Goal: Task Accomplishment & Management: Manage account settings

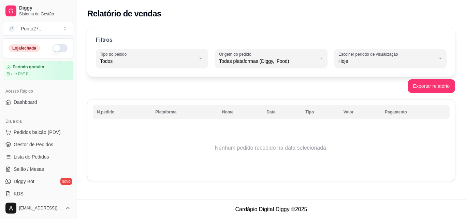
select select "ALL"
select select "0"
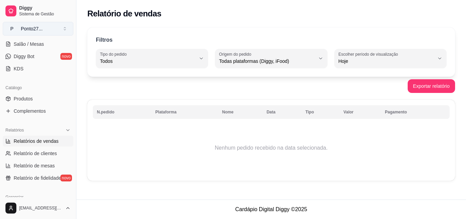
click at [49, 29] on button "P Ponto27 ..." at bounding box center [38, 29] width 71 height 14
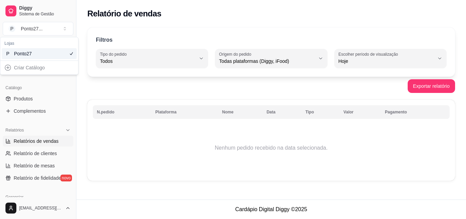
click at [82, 22] on div "Relatório de vendas" at bounding box center [270, 11] width 389 height 23
drag, startPoint x: 74, startPoint y: 102, endPoint x: 74, endPoint y: 81, distance: 21.1
click at [74, 81] on button "Toggle Sidebar" at bounding box center [75, 109] width 5 height 219
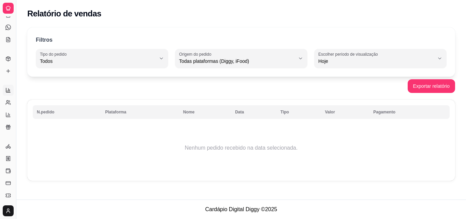
scroll to position [58, 0]
click at [17, 51] on button "Toggle Sidebar" at bounding box center [15, 109] width 5 height 219
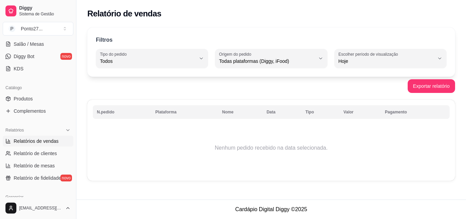
scroll to position [0, 0]
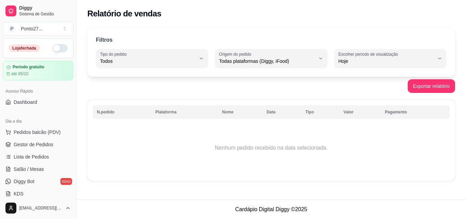
click at [55, 49] on button "button" at bounding box center [60, 48] width 15 height 8
click at [45, 156] on span "Lista de Pedidos" at bounding box center [31, 156] width 35 height 7
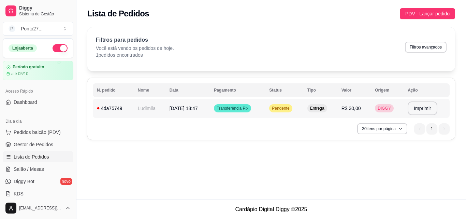
click at [58, 79] on div "Diggy Sistema de Gestão P Ponto27 ... Loja aberta Período gratuito até 05/10 Ac…" at bounding box center [233, 109] width 466 height 219
click at [150, 104] on td "Ludimila" at bounding box center [150, 108] width 32 height 19
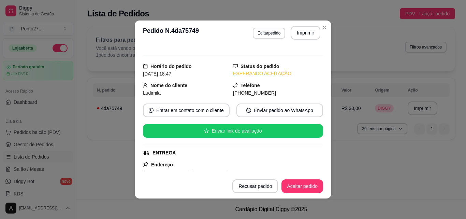
scroll to position [11, 0]
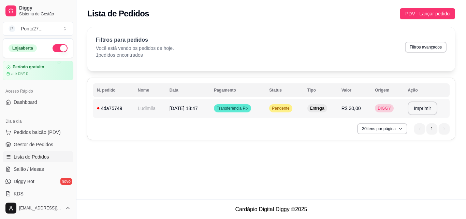
click at [198, 105] on span "[DATE] 18:47" at bounding box center [183, 107] width 28 height 5
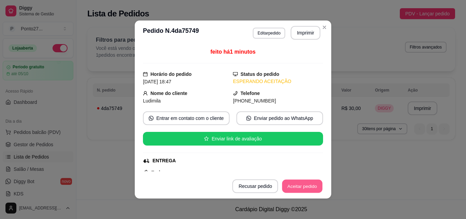
click at [306, 187] on button "Aceitar pedido" at bounding box center [302, 185] width 40 height 13
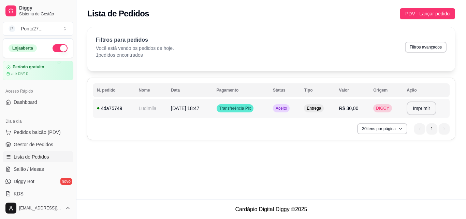
click at [170, 103] on td "[DATE] 18:47" at bounding box center [189, 108] width 45 height 19
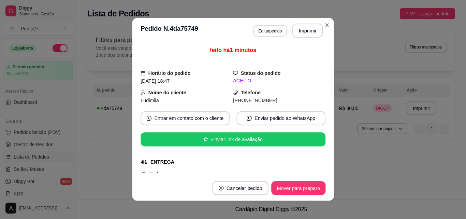
click at [170, 103] on div "Ludimila" at bounding box center [187, 101] width 92 height 8
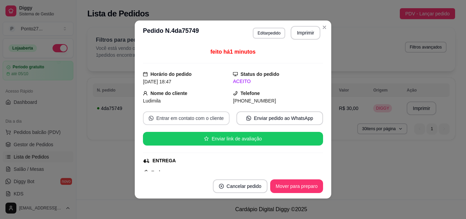
click at [202, 116] on button "Entrar em contato com o cliente" at bounding box center [186, 118] width 87 height 14
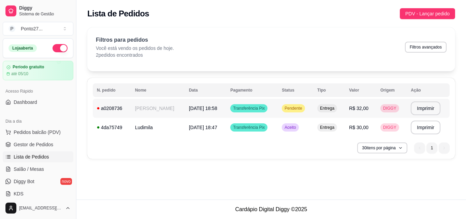
click at [183, 107] on td "[PERSON_NAME]" at bounding box center [158, 108] width 54 height 19
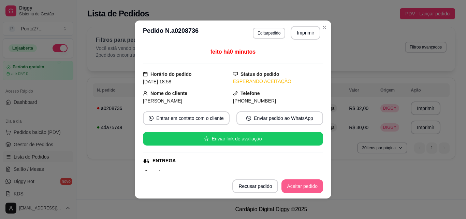
click at [295, 189] on button "Aceitar pedido" at bounding box center [302, 186] width 42 height 14
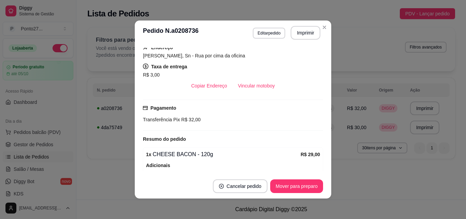
scroll to position [188, 0]
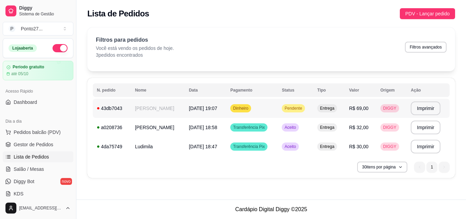
click at [165, 105] on td "[PERSON_NAME]" at bounding box center [158, 108] width 54 height 19
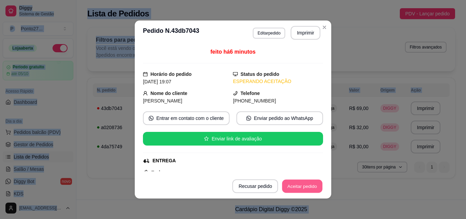
click at [290, 188] on button "Aceitar pedido" at bounding box center [302, 185] width 40 height 13
click at [290, 188] on button "Aceitar pedido" at bounding box center [302, 186] width 42 height 14
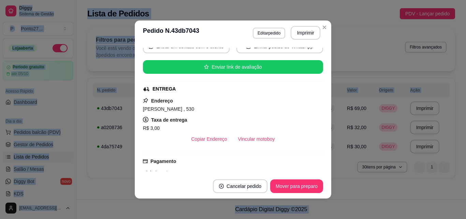
scroll to position [0, 0]
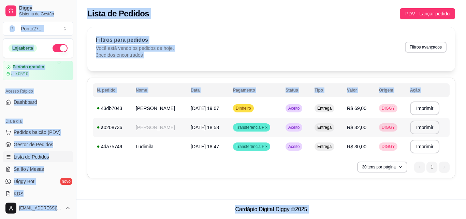
click at [176, 126] on td "[PERSON_NAME]" at bounding box center [159, 127] width 55 height 19
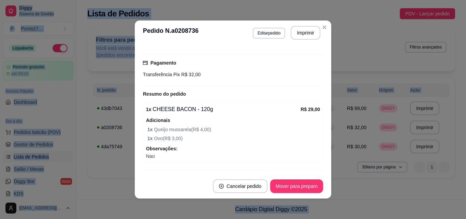
scroll to position [188, 0]
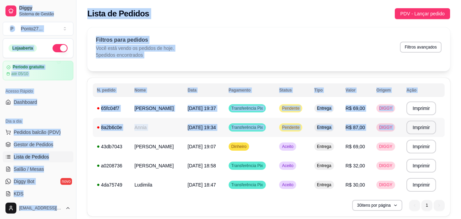
click at [172, 126] on td "Annia" at bounding box center [156, 127] width 53 height 19
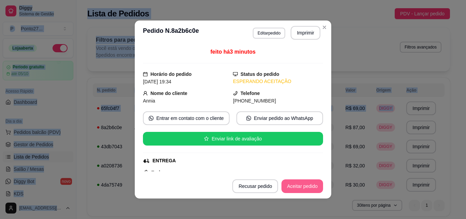
click at [306, 184] on button "Aceitar pedido" at bounding box center [302, 186] width 42 height 14
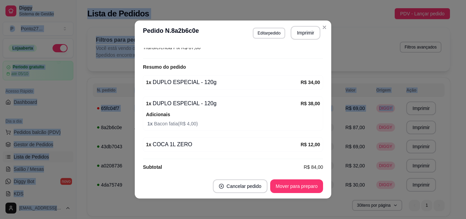
scroll to position [204, 0]
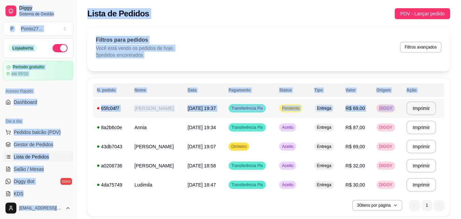
click at [147, 109] on td "[PERSON_NAME]" at bounding box center [156, 108] width 53 height 19
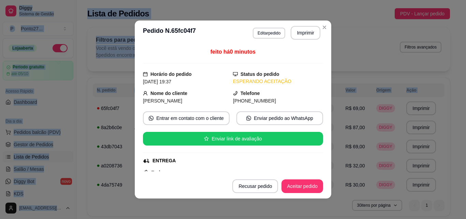
scroll to position [192, 0]
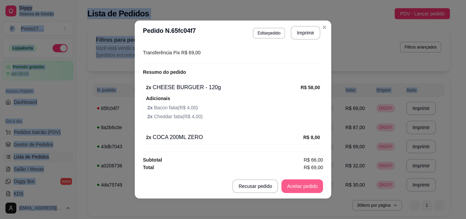
click at [301, 182] on button "Aceitar pedido" at bounding box center [302, 186] width 42 height 14
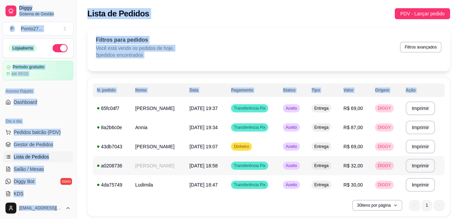
click at [206, 167] on span "[DATE] 18:58" at bounding box center [203, 165] width 28 height 5
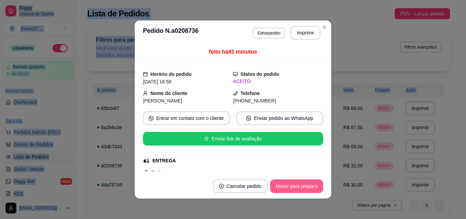
click at [287, 186] on button "Mover para preparo" at bounding box center [296, 186] width 53 height 14
click at [287, 186] on button "Mover para entrega" at bounding box center [296, 186] width 53 height 14
click at [287, 186] on button "Mover para finalizado" at bounding box center [294, 186] width 57 height 14
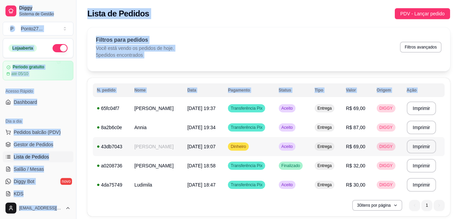
click at [170, 147] on td "[PERSON_NAME]" at bounding box center [156, 146] width 53 height 19
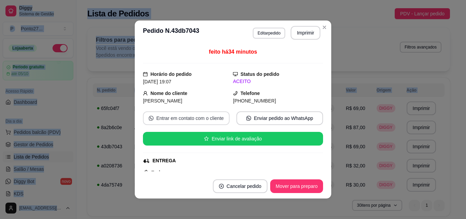
click at [179, 122] on button "Entrar em contato com o cliente" at bounding box center [186, 118] width 87 height 14
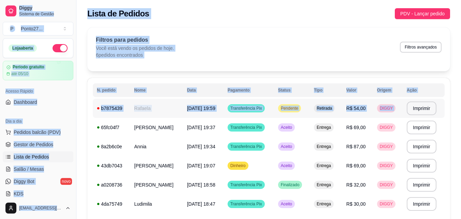
click at [215, 109] on span "[DATE] 19:59" at bounding box center [201, 107] width 28 height 5
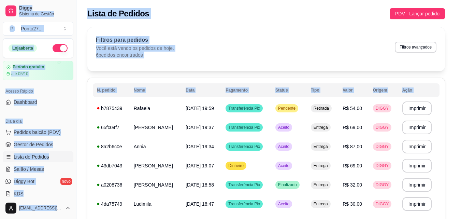
click at [215, 109] on div "feito há 0 minutos Horário do pedido [DATE] 19:59 Status do pedido ESPERANDO AC…" at bounding box center [230, 109] width 184 height 126
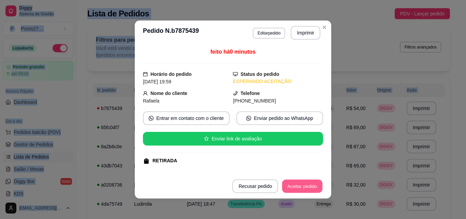
click at [300, 184] on button "Aceitar pedido" at bounding box center [302, 185] width 40 height 13
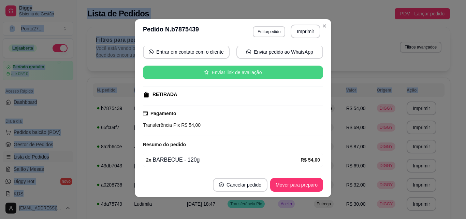
scroll to position [89, 0]
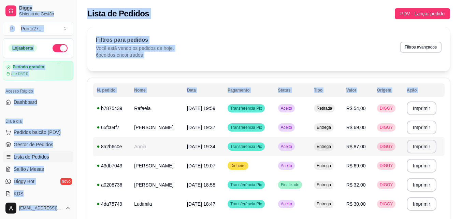
click at [148, 152] on td "Annia" at bounding box center [156, 146] width 53 height 19
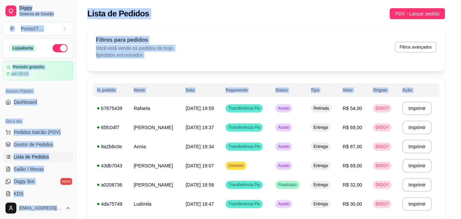
click at [148, 152] on div "feito há 28 minutos Horário do pedido [DATE] 19:34 Status do pedido ACEITO Nome…" at bounding box center [230, 109] width 183 height 125
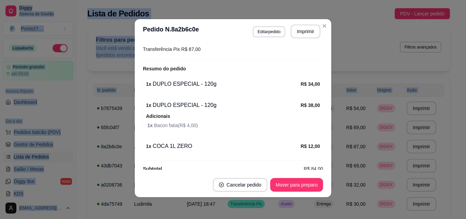
scroll to position [194, 0]
click at [323, 26] on div "**********" at bounding box center [268, 133] width 384 height 220
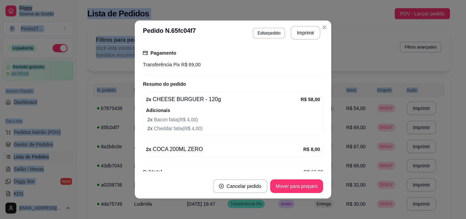
scroll to position [184, 0]
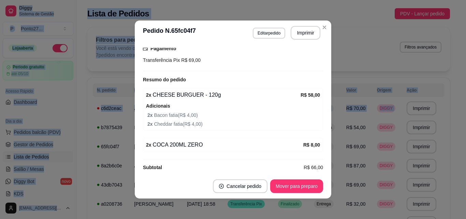
click at [322, 28] on div "Filtros para pedidos Você está vendo os pedidos de hoje. 7 pedidos encontrados …" at bounding box center [268, 49] width 363 height 44
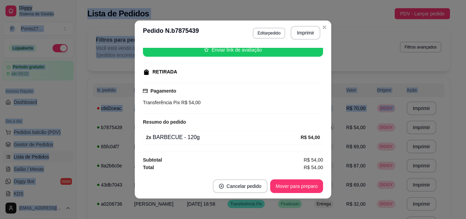
scroll to position [1, 0]
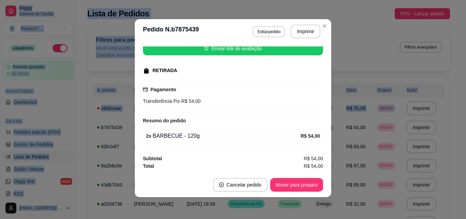
click at [324, 24] on div "**********" at bounding box center [268, 142] width 384 height 239
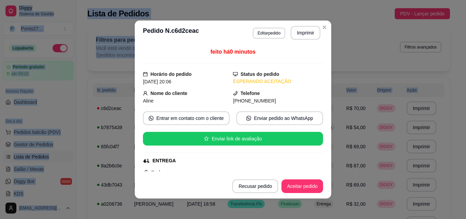
click at [304, 183] on button "Aceitar pedido" at bounding box center [302, 186] width 42 height 14
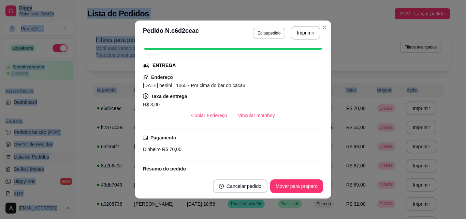
scroll to position [192, 0]
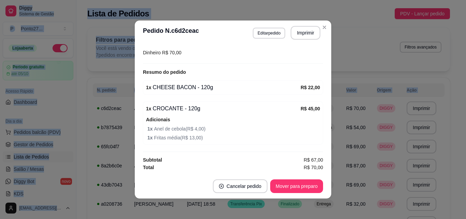
click at [322, 26] on div "**********" at bounding box center [268, 142] width 384 height 239
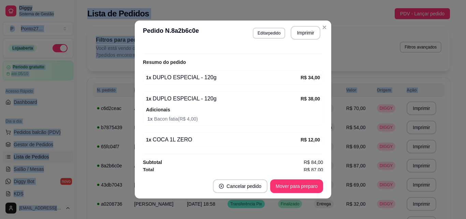
scroll to position [204, 0]
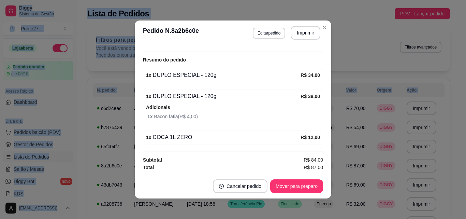
click at [324, 28] on div "Filtros para pedidos Você está vendo os pedidos de hoje. 7 pedidos encontrados …" at bounding box center [268, 49] width 363 height 44
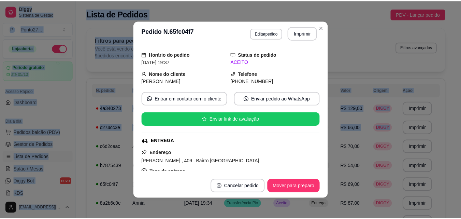
scroll to position [14, 0]
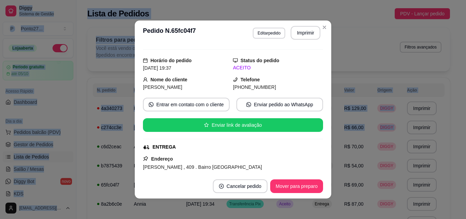
click at [321, 29] on div "Filtros para pedidos Você está vendo os pedidos de hoje. 9 pedidos encontrados …" at bounding box center [268, 49] width 363 height 44
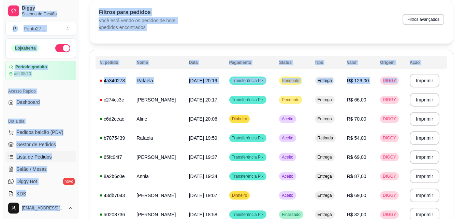
scroll to position [25, 0]
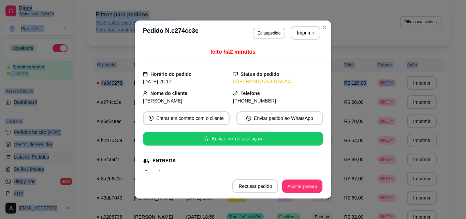
click at [295, 188] on button "Aceitar pedido" at bounding box center [302, 185] width 40 height 13
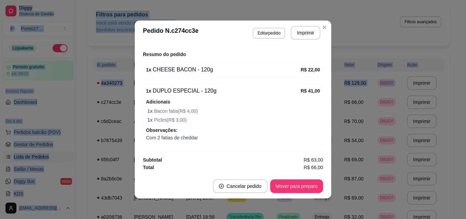
scroll to position [1, 0]
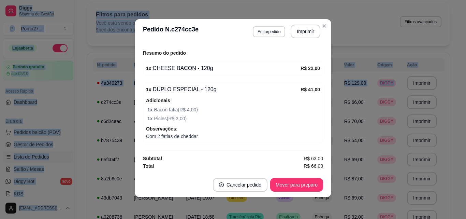
click at [322, 26] on div "Filtros para pedidos Você está vendo os pedidos de hoje. 9 pedidos encontrados …" at bounding box center [268, 22] width 345 height 23
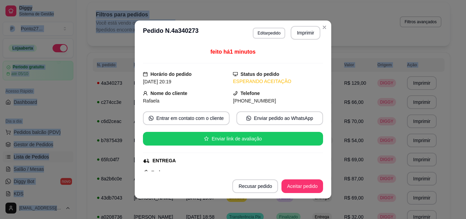
click at [304, 184] on button "Aceitar pedido" at bounding box center [302, 186] width 42 height 14
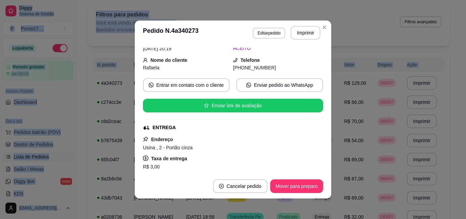
scroll to position [0, 0]
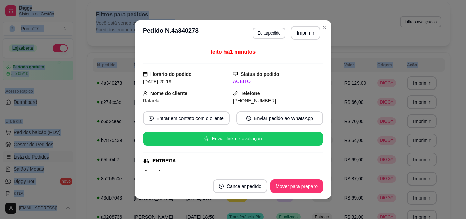
click at [323, 30] on div "Filtros para pedidos Você está vendo os pedidos de hoje. 9 pedidos encontrados …" at bounding box center [268, 22] width 345 height 23
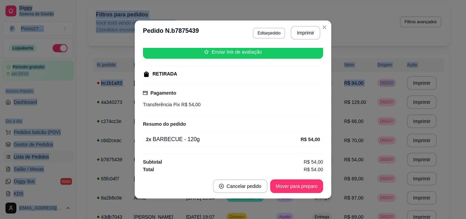
scroll to position [86, 0]
click at [325, 30] on div "Filtros para pedidos Você está vendo os pedidos de hoje. 10 pedidos encontrados…" at bounding box center [268, 22] width 345 height 23
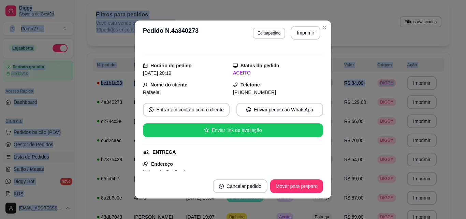
scroll to position [0, 0]
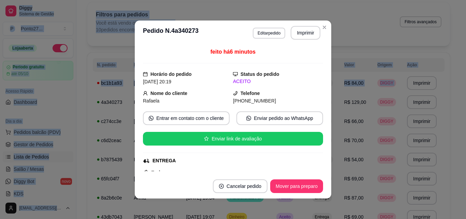
click at [324, 29] on div "Filtros para pedidos Você está vendo os pedidos de hoje. 10 pedidos encontrados…" at bounding box center [268, 22] width 345 height 23
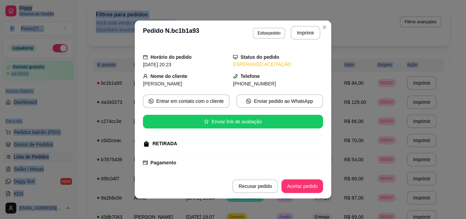
scroll to position [9, 0]
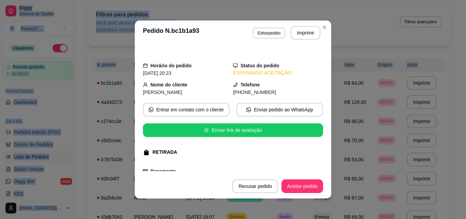
click at [323, 28] on div "Filtros para pedidos Você está vendo os pedidos de hoje. 10 pedidos encontrados…" at bounding box center [268, 22] width 345 height 23
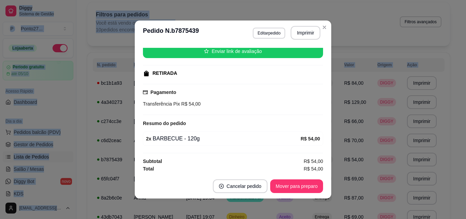
scroll to position [89, 0]
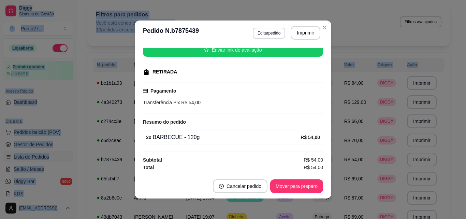
click at [321, 27] on div "Filtros para pedidos Você está vendo os pedidos de hoje. 10 pedidos encontrados…" at bounding box center [268, 22] width 345 height 23
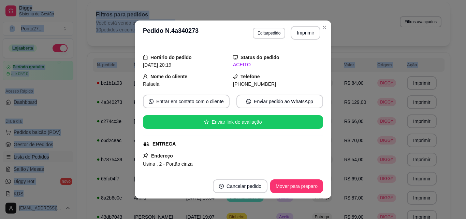
scroll to position [0, 0]
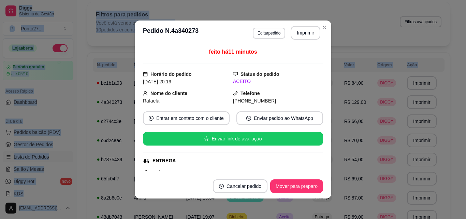
click at [323, 29] on div "Filtros para pedidos Você está vendo os pedidos de hoje. 10 pedidos encontrados…" at bounding box center [268, 22] width 345 height 23
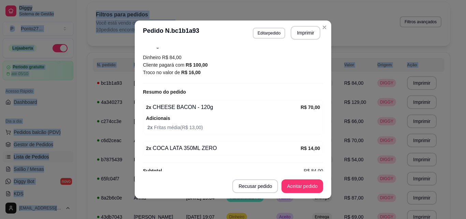
scroll to position [145, 0]
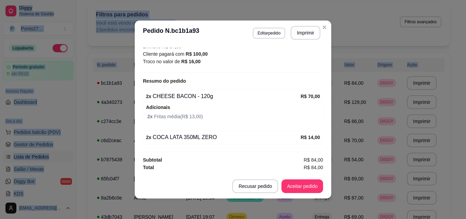
click at [297, 188] on button "Aceitar pedido" at bounding box center [302, 186] width 42 height 14
click at [324, 30] on div "Filtros para pedidos Você está vendo os pedidos de hoje. 10 pedidos encontrados…" at bounding box center [268, 22] width 345 height 23
